Goal: Task Accomplishment & Management: Manage account settings

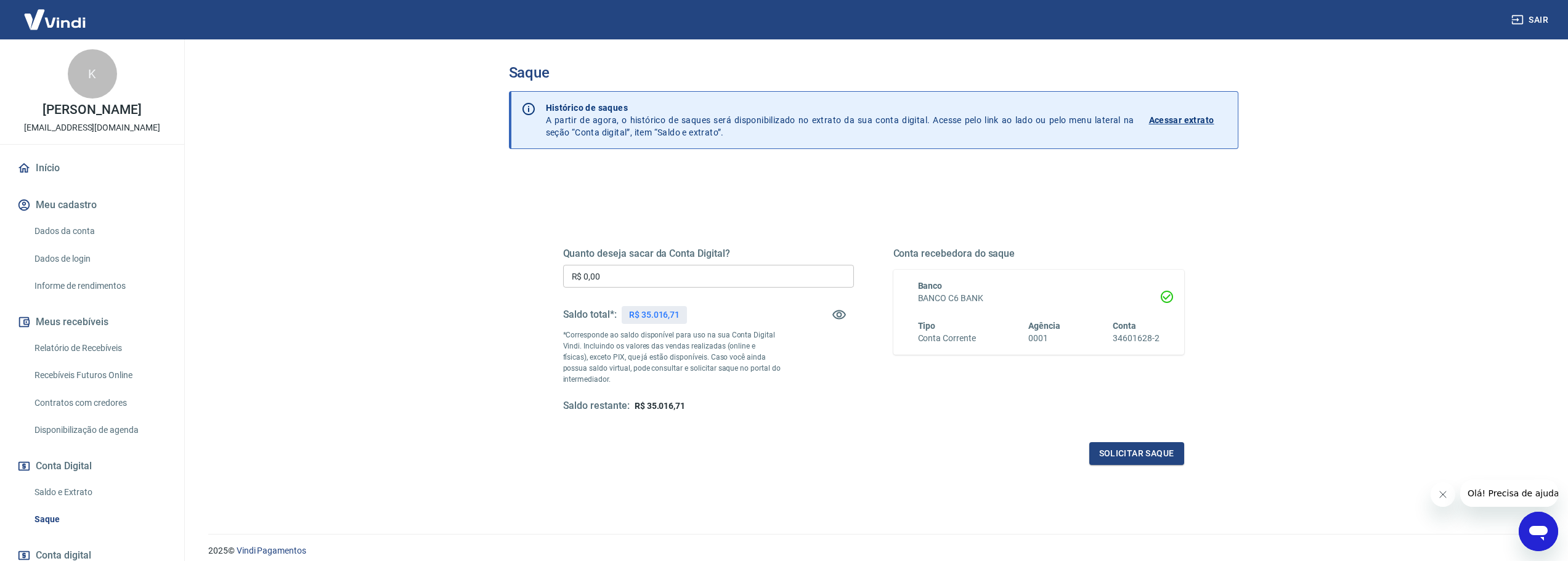
click at [627, 271] on input "R$ 0,00" at bounding box center [709, 276] width 291 height 23
type input "R$ 35.016,00"
click at [1141, 457] on button "Solicitar saque" at bounding box center [1136, 453] width 95 height 23
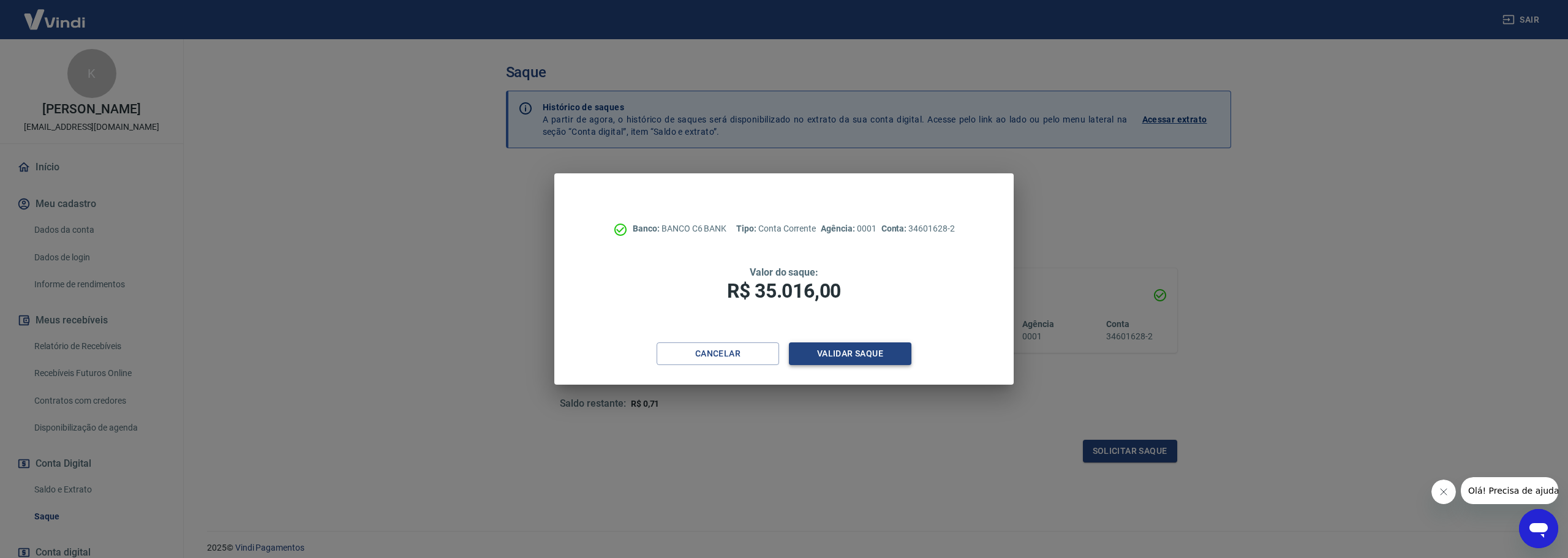
click at [843, 356] on button "Validar saque" at bounding box center [850, 354] width 123 height 23
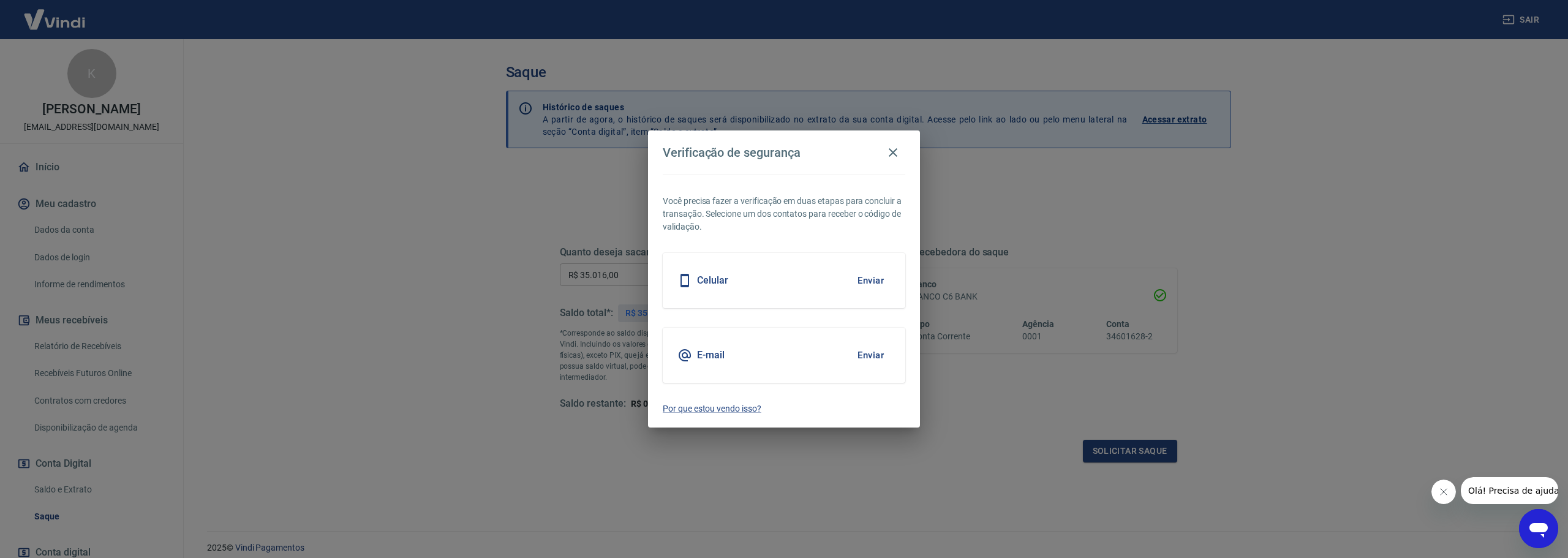
click at [869, 286] on button "Enviar" at bounding box center [871, 281] width 40 height 26
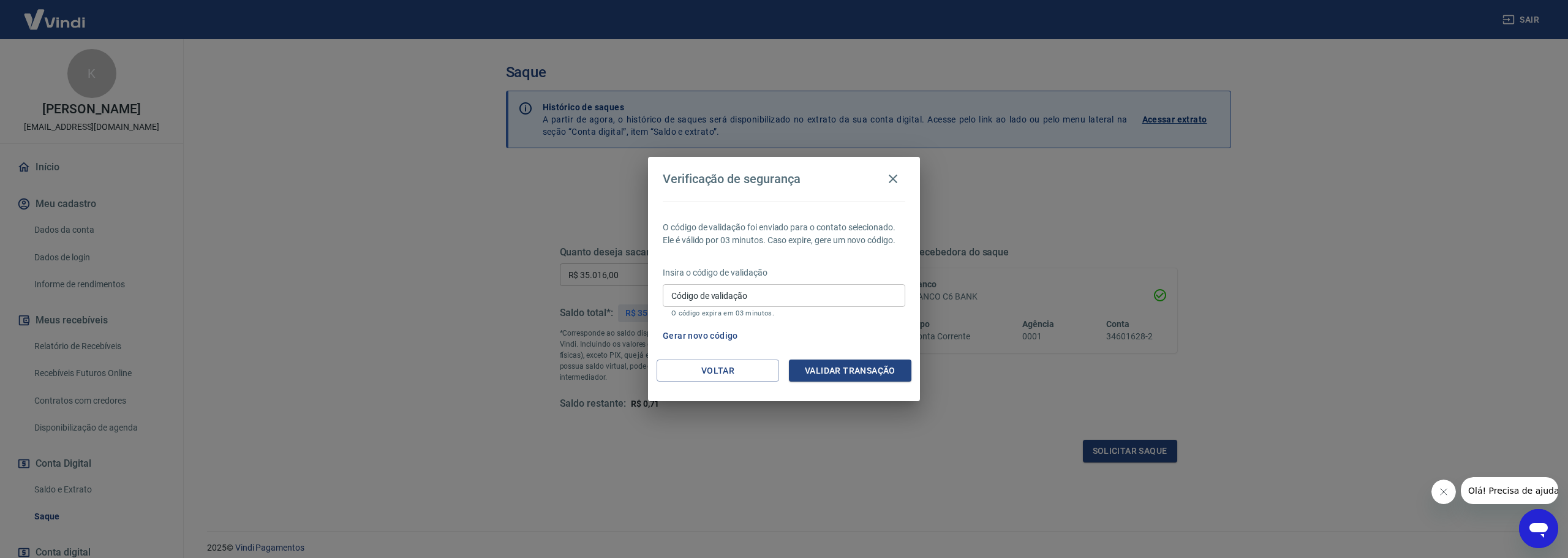
click at [758, 295] on input "Código de validação" at bounding box center [784, 295] width 243 height 23
type input "332361"
click at [843, 373] on button "Validar transação" at bounding box center [850, 370] width 123 height 23
